Goal: Task Accomplishment & Management: Manage account settings

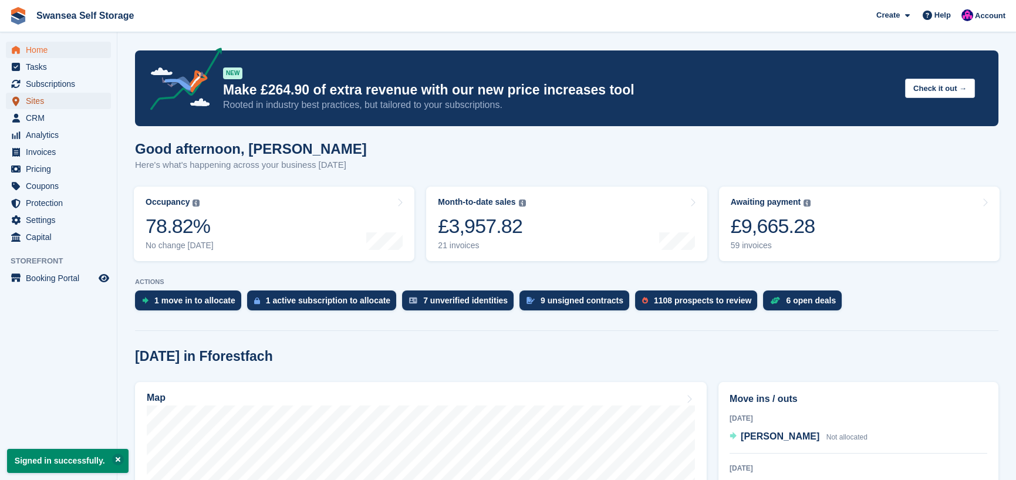
click at [43, 100] on span "Sites" at bounding box center [61, 101] width 70 height 16
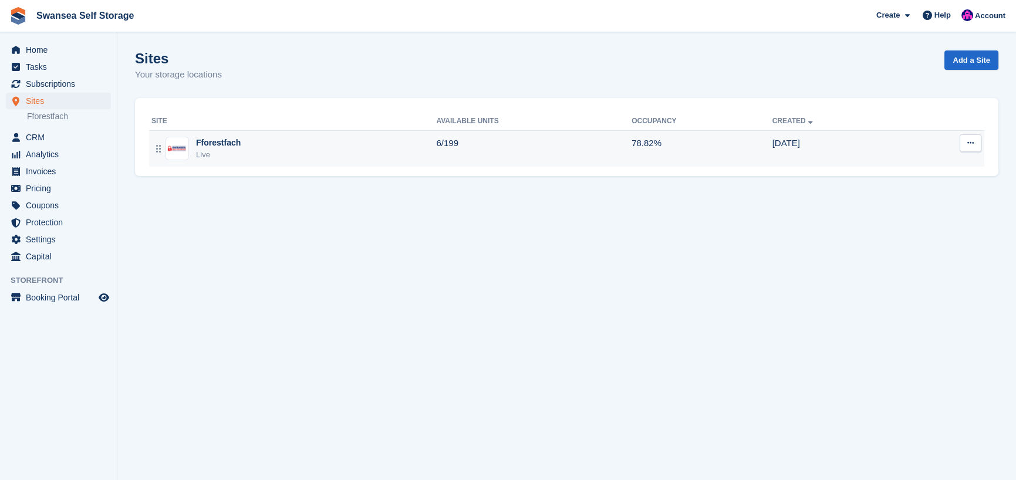
click at [207, 145] on div "Fforestfach" at bounding box center [218, 143] width 45 height 12
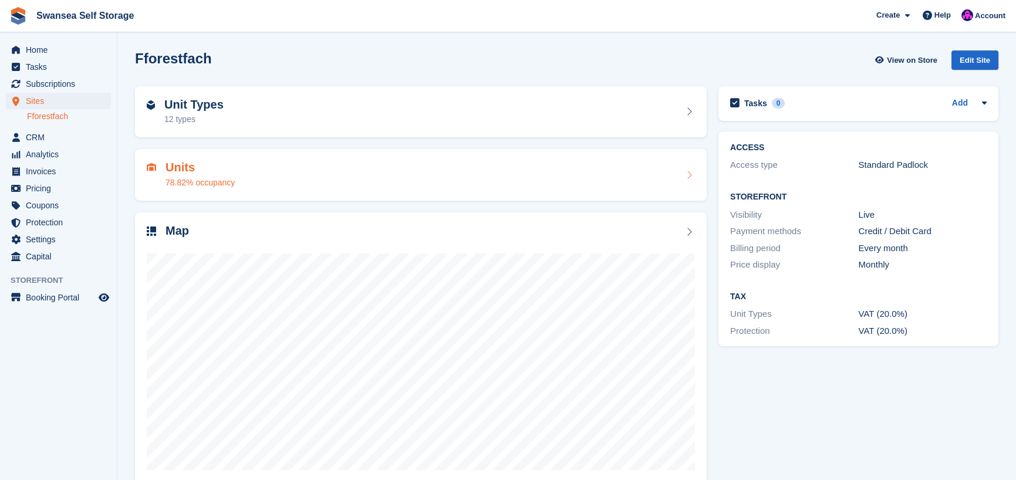
click at [211, 184] on div "78.82% occupancy" at bounding box center [199, 183] width 69 height 12
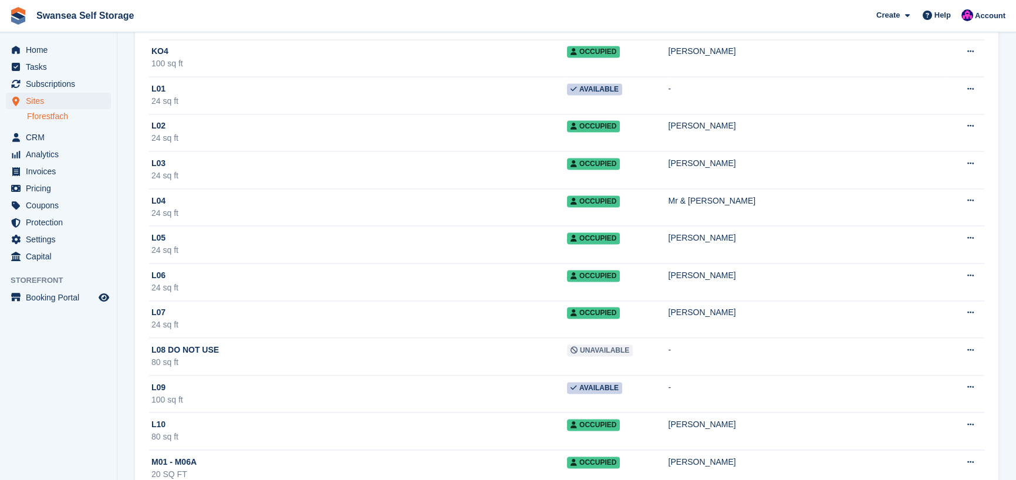
scroll to position [4811, 0]
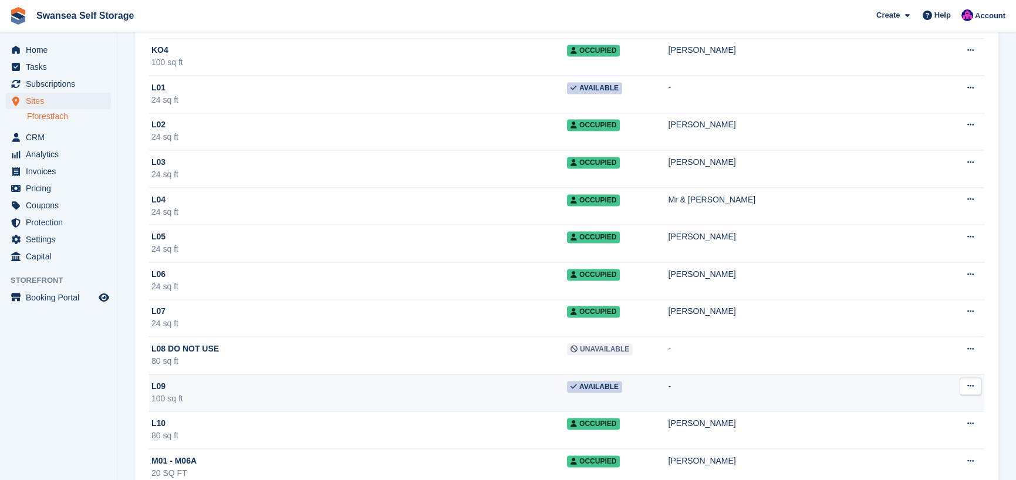
click at [228, 383] on div "L09" at bounding box center [358, 386] width 415 height 12
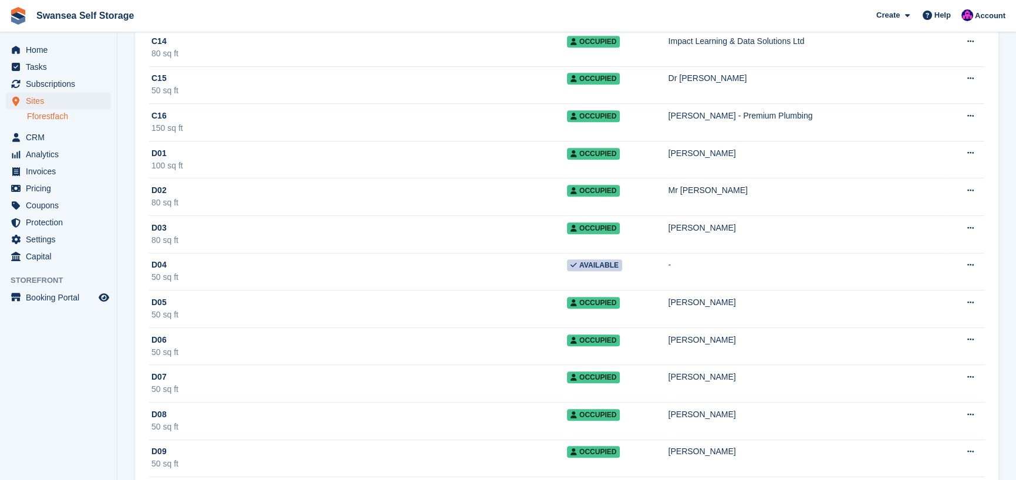
scroll to position [1467, 0]
